Goal: Transaction & Acquisition: Purchase product/service

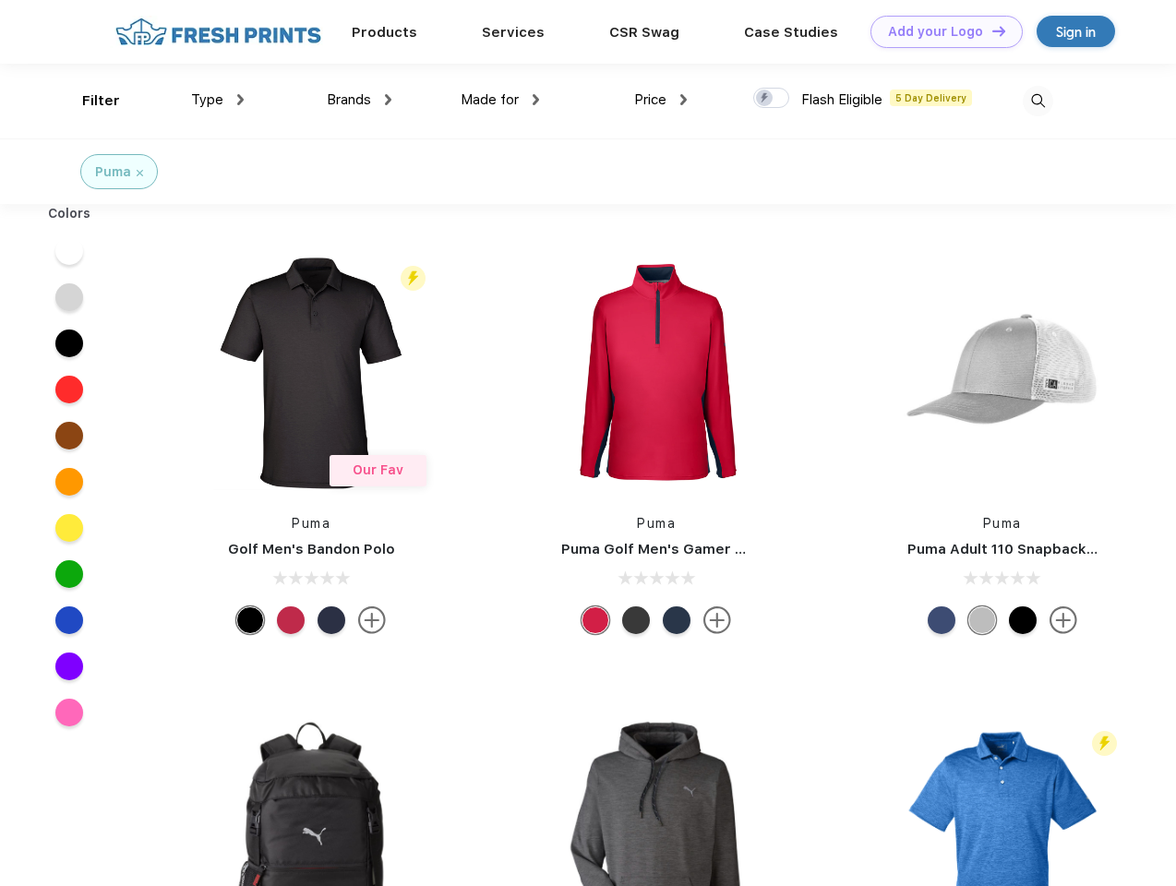
click at [939, 31] on link "Add your Logo Design Tool" at bounding box center [946, 32] width 152 height 32
click at [0, 0] on div "Design Tool" at bounding box center [0, 0] width 0 height 0
click at [990, 30] on link "Add your Logo Design Tool" at bounding box center [946, 32] width 152 height 32
click at [89, 101] on div "Filter" at bounding box center [101, 100] width 38 height 21
click at [218, 100] on span "Type" at bounding box center [207, 99] width 32 height 17
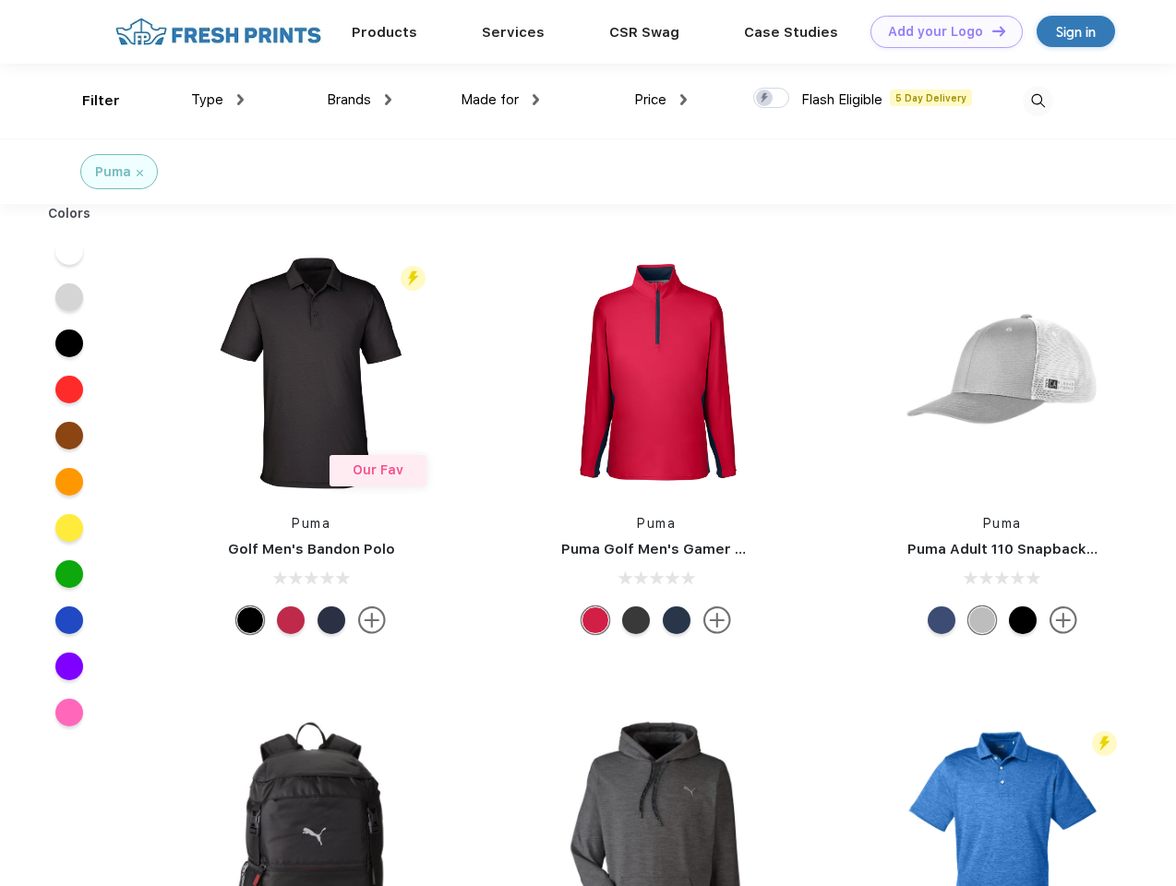
click at [359, 100] on span "Brands" at bounding box center [349, 99] width 44 height 17
click at [500, 100] on span "Made for" at bounding box center [489, 99] width 58 height 17
click at [661, 100] on span "Price" at bounding box center [650, 99] width 32 height 17
click at [771, 99] on div at bounding box center [771, 98] width 36 height 20
click at [765, 99] on input "checkbox" at bounding box center [759, 93] width 12 height 12
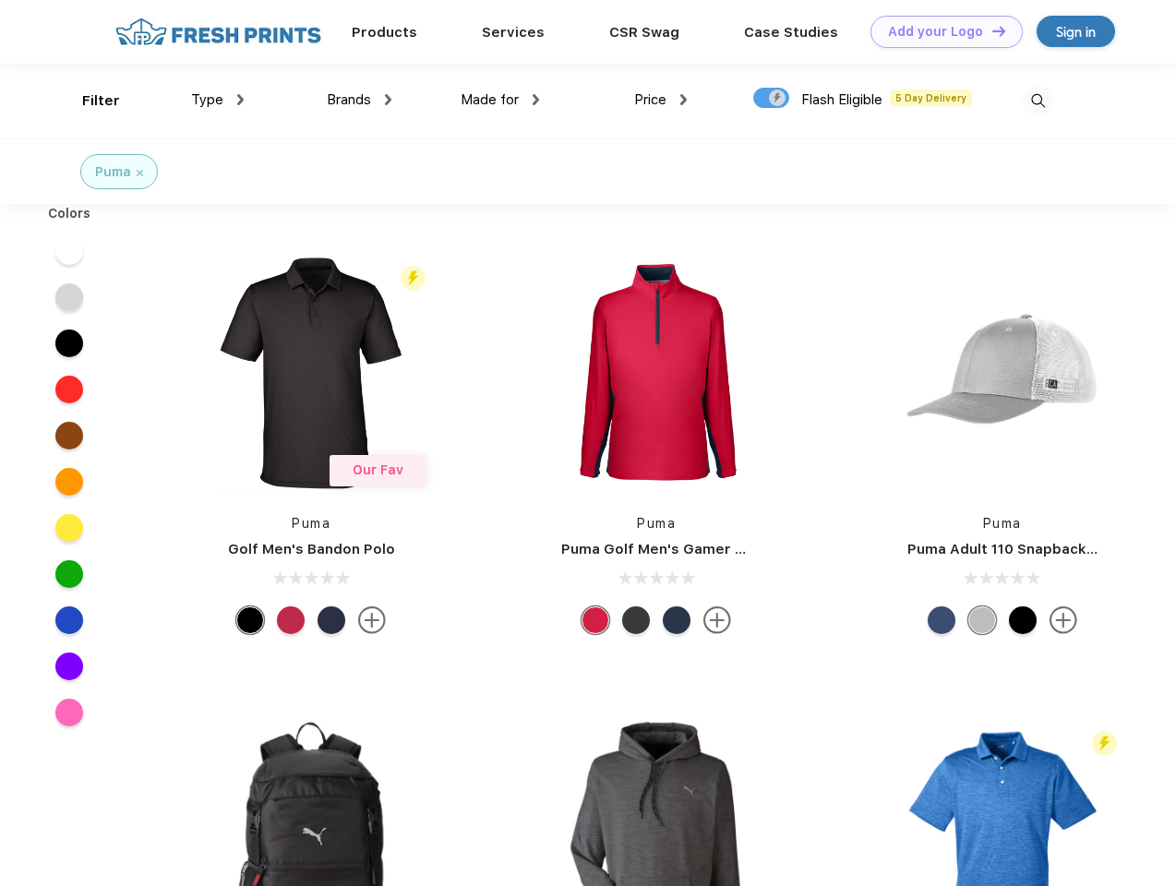
click at [1037, 101] on img at bounding box center [1037, 101] width 30 height 30
